Goal: Find specific page/section: Find specific page/section

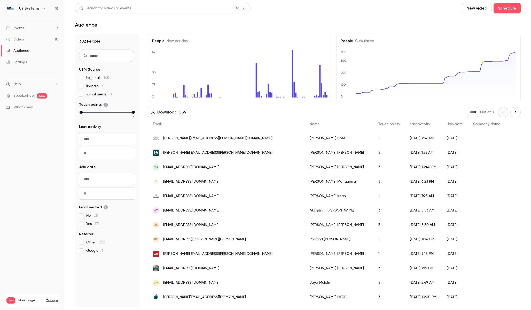
click at [27, 27] on link "Events 3" at bounding box center [32, 27] width 65 height 11
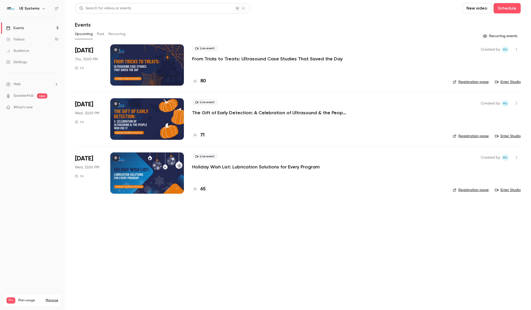
click at [28, 107] on span "What's new" at bounding box center [22, 107] width 19 height 5
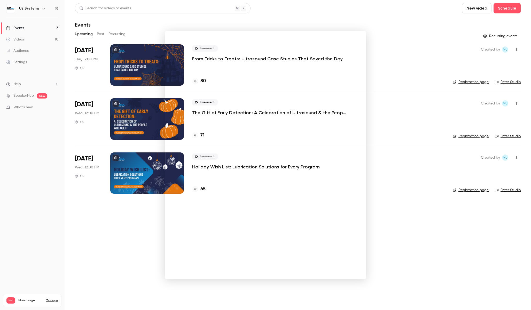
click at [140, 268] on div at bounding box center [265, 155] width 531 height 310
